Goal: Complete application form

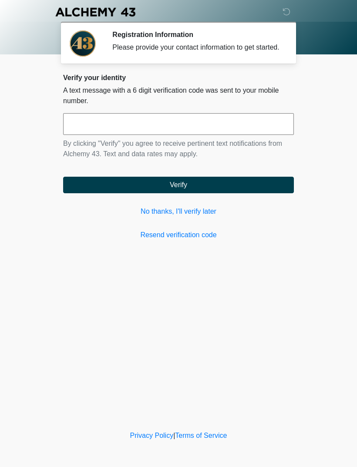
click at [274, 134] on input "text" at bounding box center [178, 124] width 231 height 22
type input "******"
click at [260, 193] on button "Verify" at bounding box center [178, 185] width 231 height 17
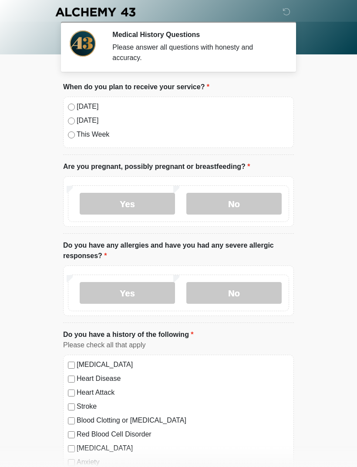
click at [185, 104] on label "[DATE]" at bounding box center [183, 106] width 213 height 10
click at [260, 204] on label "No" at bounding box center [233, 204] width 95 height 22
click at [264, 297] on label "No" at bounding box center [233, 293] width 95 height 22
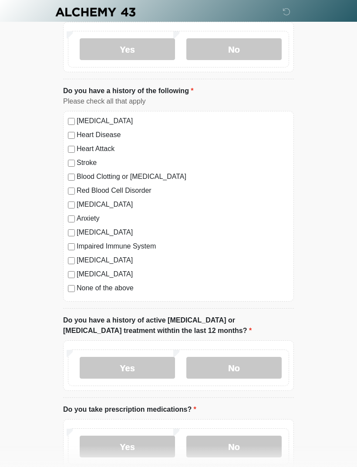
scroll to position [253, 0]
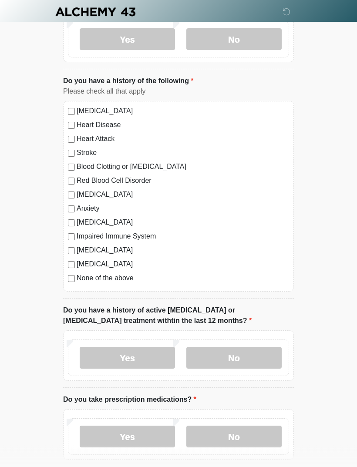
click at [131, 277] on label "None of the above" at bounding box center [183, 278] width 213 height 10
click at [259, 352] on label "No" at bounding box center [233, 359] width 95 height 22
click at [251, 436] on label "No" at bounding box center [233, 437] width 95 height 22
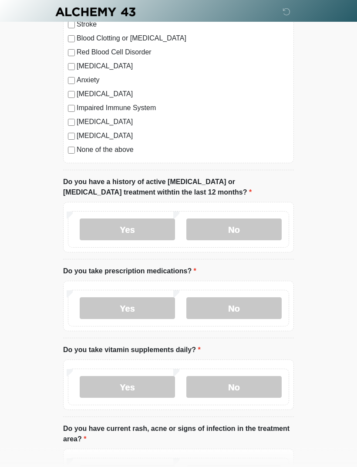
scroll to position [398, 0]
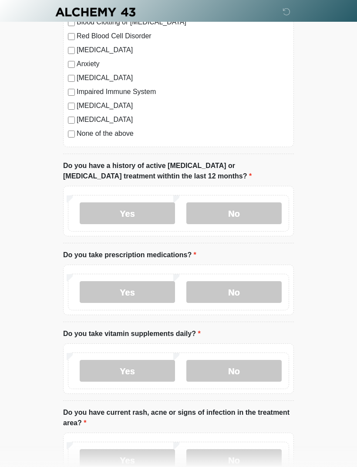
click at [251, 370] on label "No" at bounding box center [233, 371] width 95 height 22
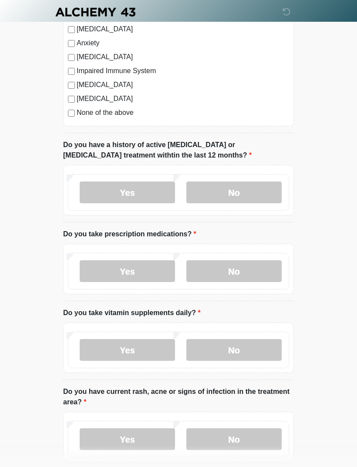
scroll to position [438, 0]
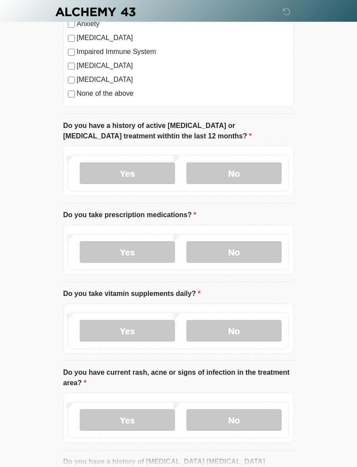
click at [254, 419] on label "No" at bounding box center [233, 421] width 95 height 22
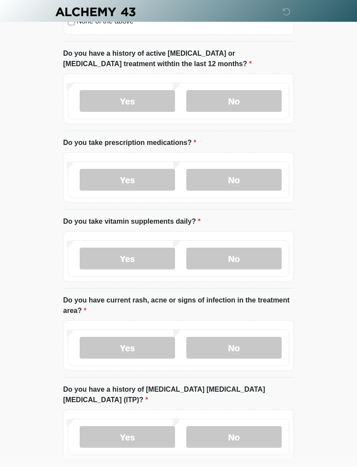
scroll to position [512, 0]
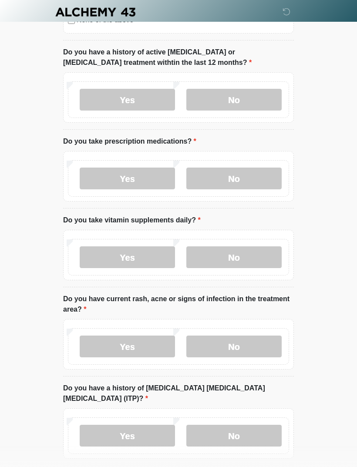
click at [268, 425] on label "No" at bounding box center [233, 436] width 95 height 22
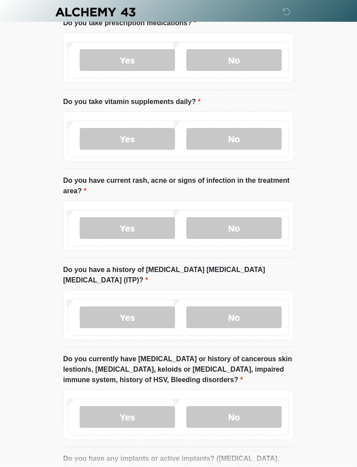
scroll to position [635, 0]
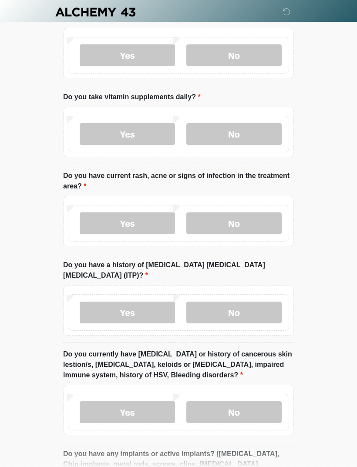
click at [253, 402] on label "No" at bounding box center [233, 413] width 95 height 22
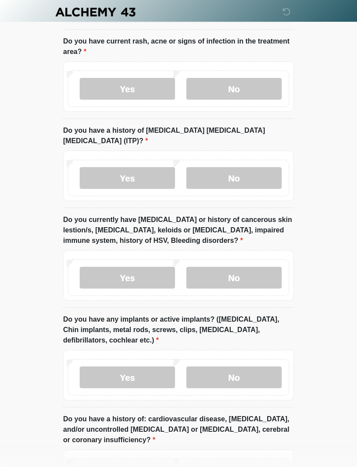
click at [267, 367] on label "No" at bounding box center [233, 378] width 95 height 22
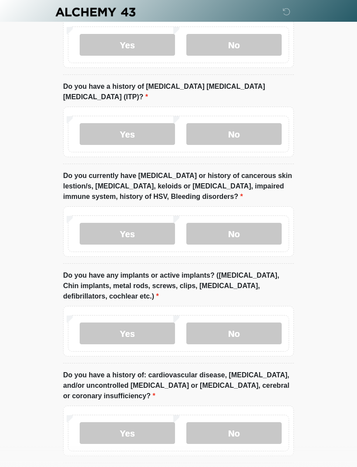
click at [254, 422] on label "No" at bounding box center [233, 433] width 95 height 22
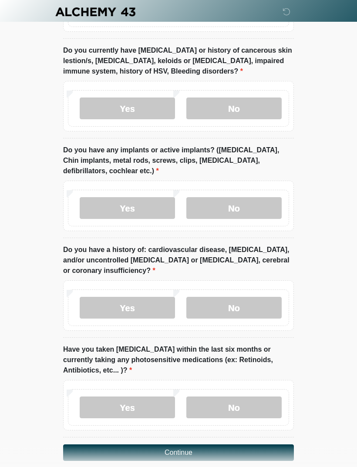
scroll to position [939, 0]
click at [262, 397] on label "No" at bounding box center [233, 408] width 95 height 22
click at [255, 445] on button "Continue" at bounding box center [178, 453] width 231 height 17
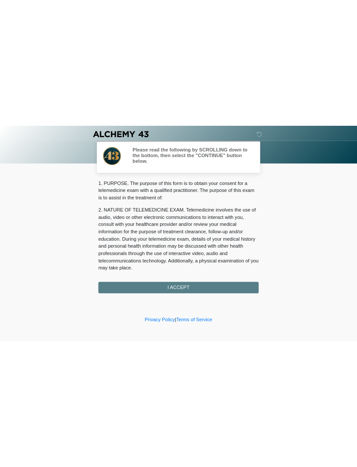
scroll to position [0, 0]
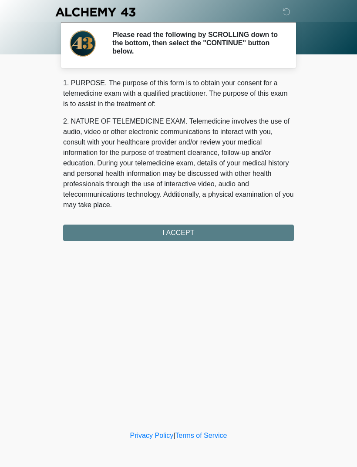
click at [247, 231] on div "1. PURPOSE. The purpose of this form is to obtain your consent for a telemedici…" at bounding box center [178, 159] width 231 height 163
click at [248, 232] on div "1. PURPOSE. The purpose of this form is to obtain your consent for a telemedici…" at bounding box center [178, 159] width 231 height 163
click at [213, 233] on div "1. PURPOSE. The purpose of this form is to obtain your consent for a telemedici…" at bounding box center [178, 159] width 231 height 163
click at [224, 230] on div "1. PURPOSE. The purpose of this form is to obtain your consent for a telemedici…" at bounding box center [178, 159] width 231 height 163
click at [211, 229] on div "1. PURPOSE. The purpose of this form is to obtain your consent for a telemedici…" at bounding box center [178, 159] width 231 height 163
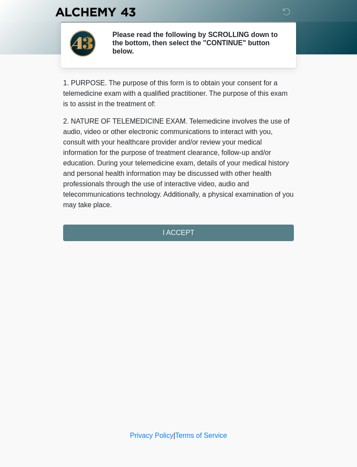
click at [182, 229] on div "1. PURPOSE. The purpose of this form is to obtain your consent for a telemedici…" at bounding box center [178, 159] width 231 height 163
click at [195, 227] on div "1. PURPOSE. The purpose of this form is to obtain your consent for a telemedici…" at bounding box center [178, 159] width 231 height 163
click at [228, 145] on p "2. NATURE OF TELEMEDICINE EXAM. Telemedicine involves the use of audio, video o…" at bounding box center [178, 163] width 231 height 94
click at [178, 96] on p "1. PURPOSE. The purpose of this form is to obtain your consent for a telemedici…" at bounding box center [178, 93] width 231 height 31
click at [186, 122] on p "2. NATURE OF TELEMEDICINE EXAM. Telemedicine involves the use of audio, video o…" at bounding box center [178, 163] width 231 height 94
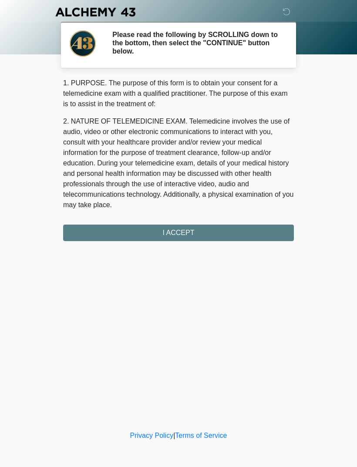
click at [178, 228] on div "1. PURPOSE. The purpose of this form is to obtain your consent for a telemedici…" at bounding box center [178, 159] width 231 height 163
click at [195, 235] on div "1. PURPOSE. The purpose of this form is to obtain your consent for a telemedici…" at bounding box center [178, 159] width 231 height 163
click at [177, 230] on div "1. PURPOSE. The purpose of this form is to obtain your consent for a telemedici…" at bounding box center [178, 159] width 231 height 163
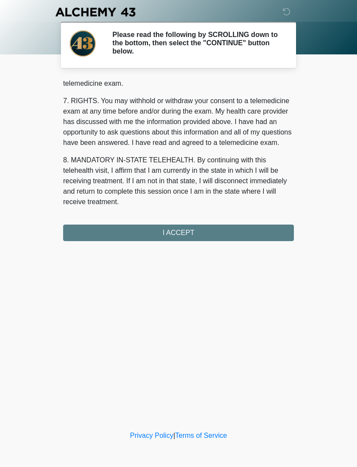
click at [357, 32] on div at bounding box center [178, 27] width 357 height 54
click at [236, 233] on button "I ACCEPT" at bounding box center [178, 233] width 231 height 17
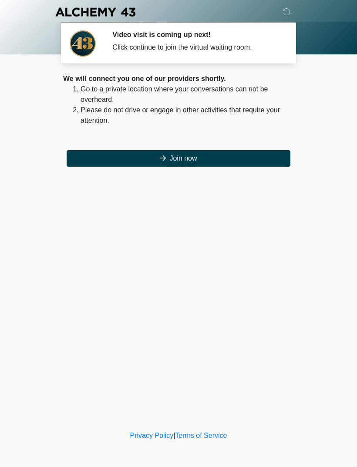
click at [245, 160] on button "Join now" at bounding box center [179, 158] width 224 height 17
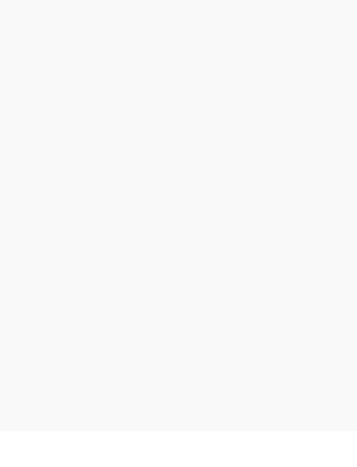
scroll to position [3, 0]
